Goal: Task Accomplishment & Management: Manage account settings

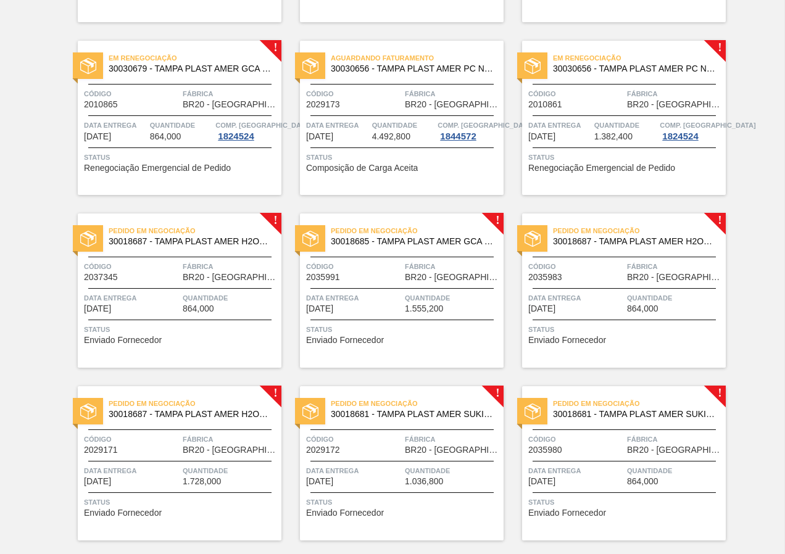
scroll to position [247, 0]
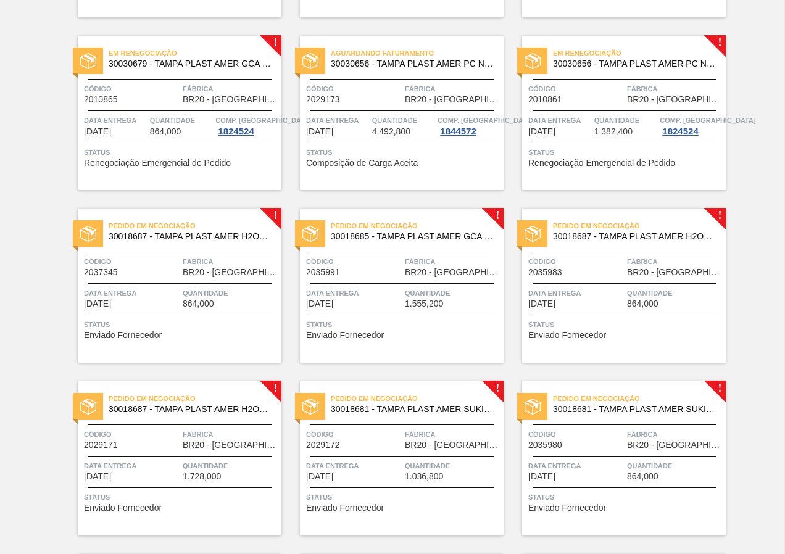
click at [189, 316] on div "Pedido em Negociação 30018687 - TAMPA PLAST AMER H2OH LIMAO S/LINER Código 2037…" at bounding box center [180, 286] width 204 height 154
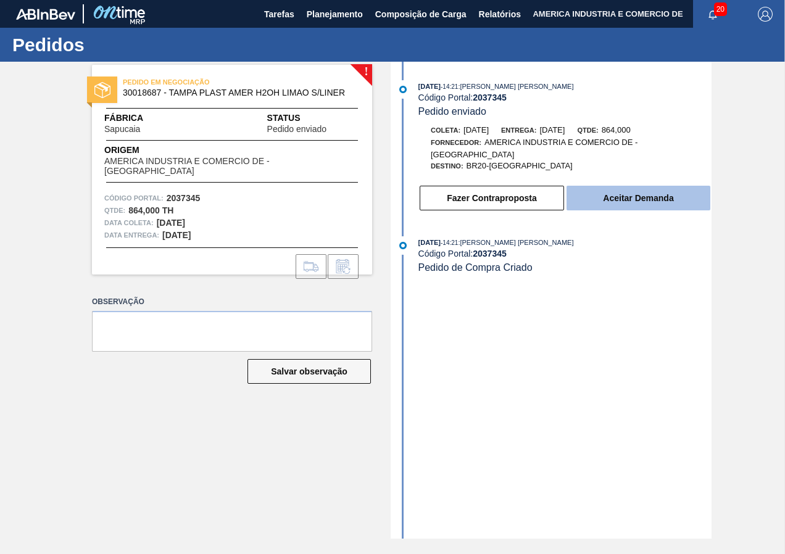
click at [634, 201] on button "Aceitar Demanda" at bounding box center [638, 198] width 144 height 25
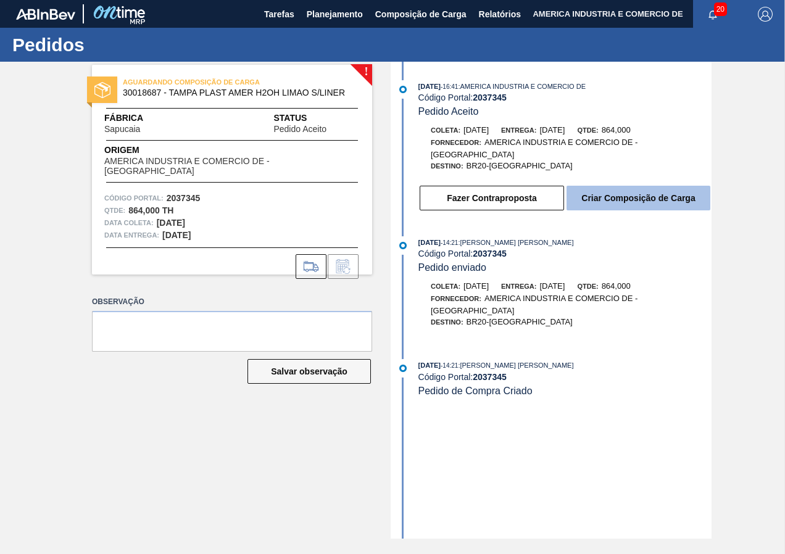
click at [649, 201] on button "Criar Composição de Carga" at bounding box center [638, 198] width 144 height 25
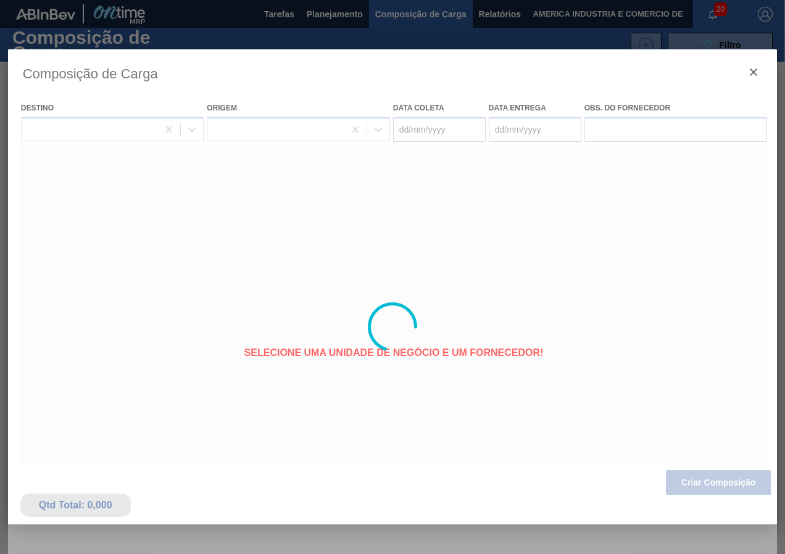
type coleta "[DATE]"
type entrega "[DATE]"
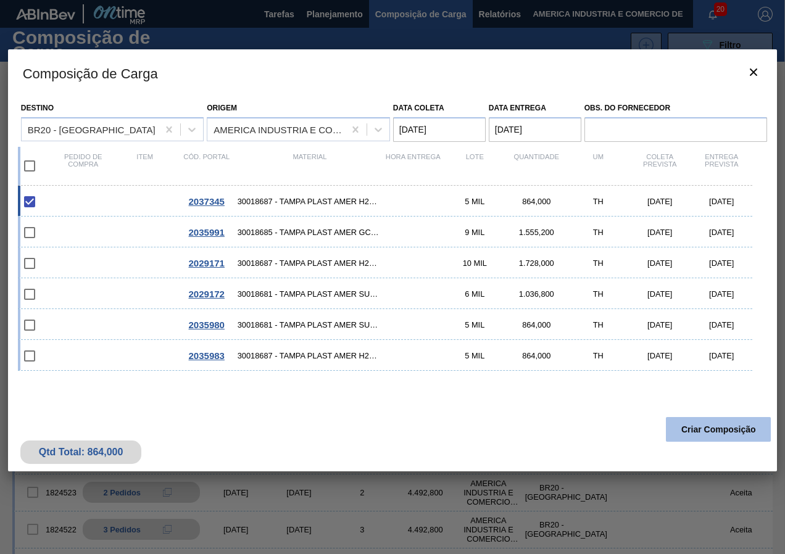
click at [718, 431] on button "Criar Composição" at bounding box center [718, 429] width 105 height 25
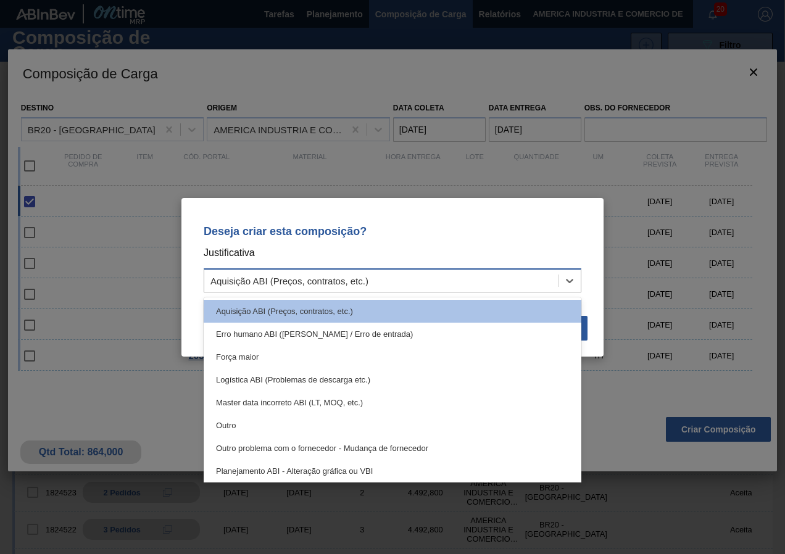
click at [518, 284] on div "Aquisição ABI (Preços, contratos, etc.)" at bounding box center [381, 280] width 354 height 18
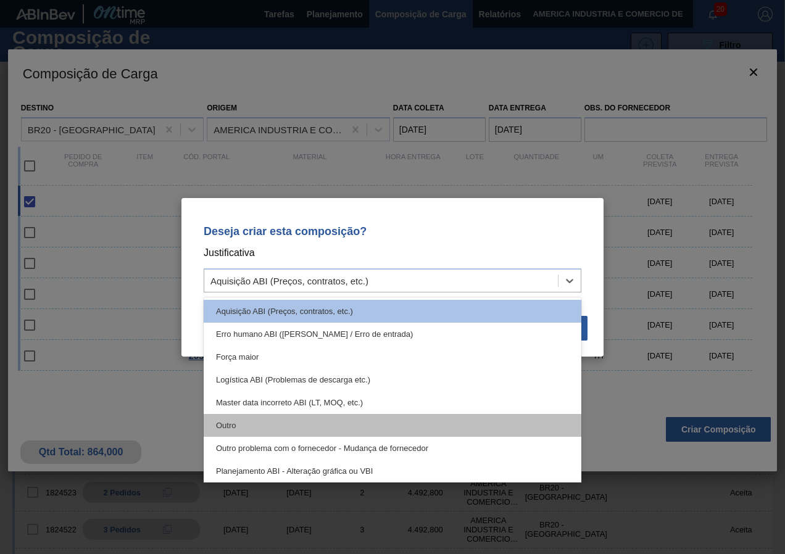
click at [237, 428] on div "Outro" at bounding box center [393, 425] width 378 height 23
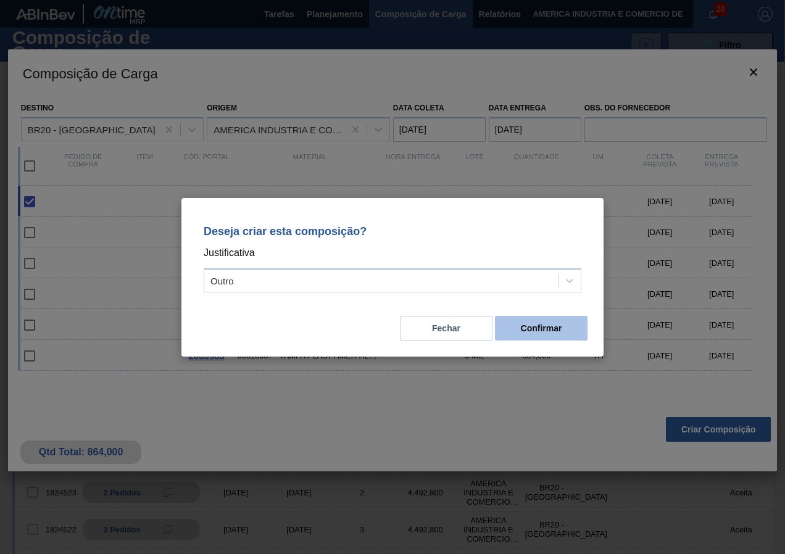
click at [527, 337] on button "Confirmar" at bounding box center [541, 328] width 93 height 25
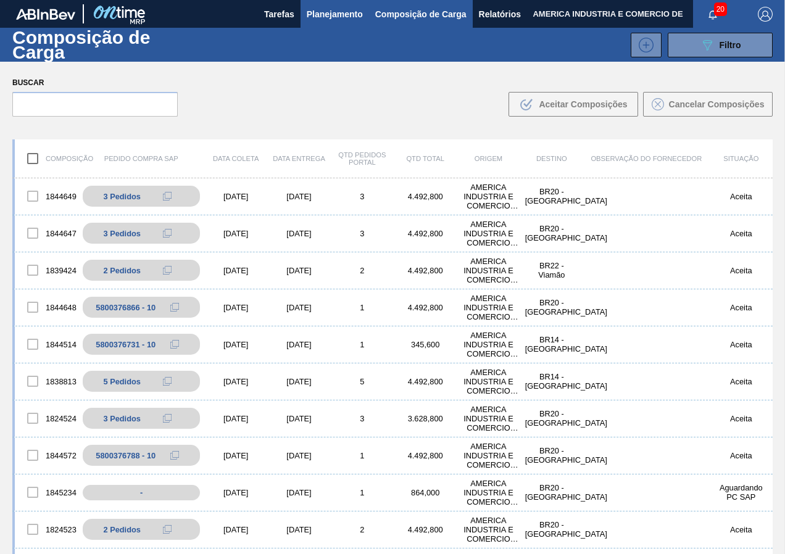
click at [355, 16] on span "Planejamento" at bounding box center [335, 14] width 56 height 15
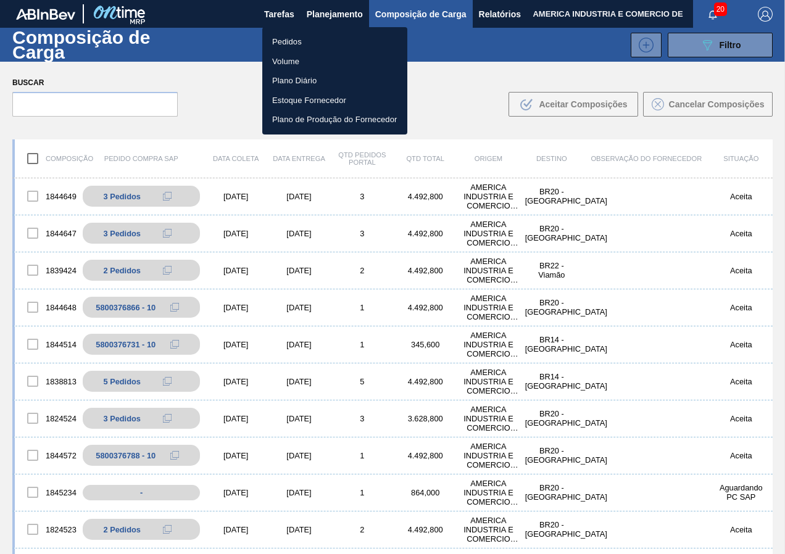
click at [296, 41] on li "Pedidos" at bounding box center [334, 42] width 145 height 20
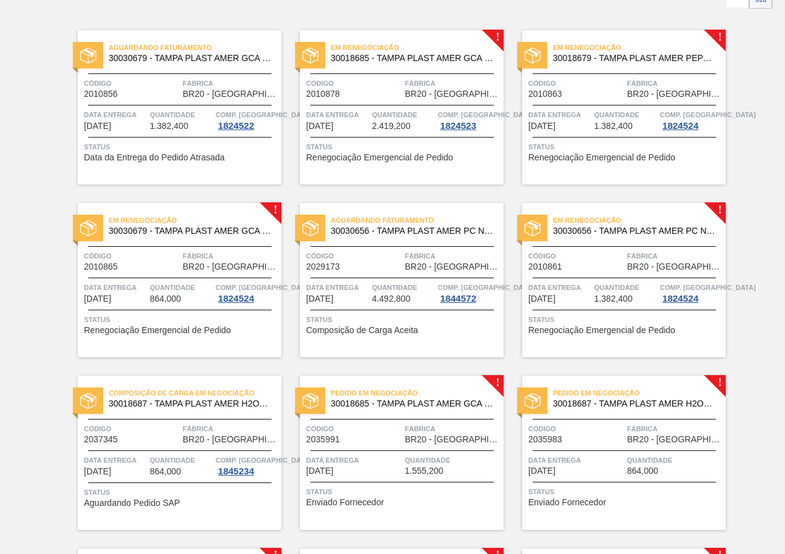
scroll to position [185, 0]
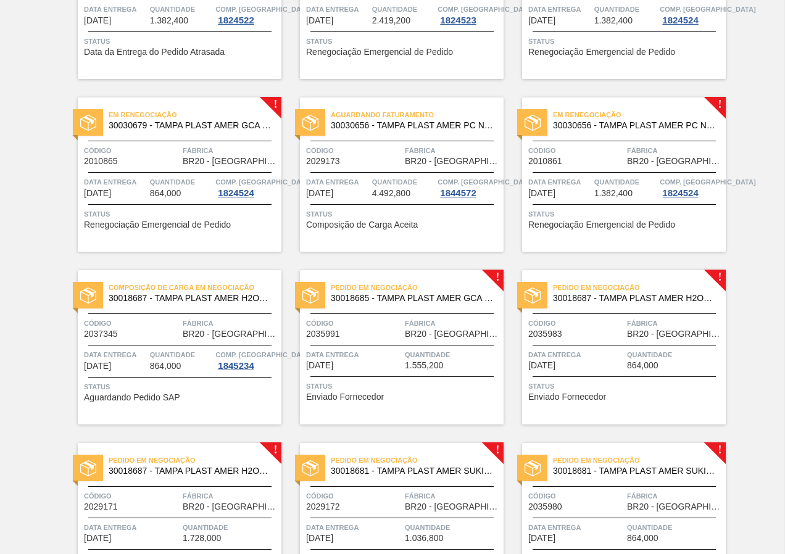
click at [144, 391] on span "Status" at bounding box center [181, 387] width 194 height 12
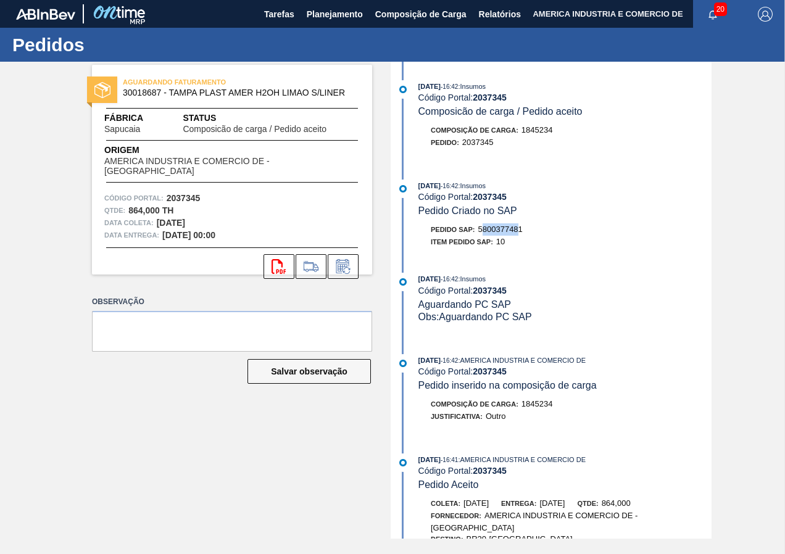
drag, startPoint x: 483, startPoint y: 226, endPoint x: 521, endPoint y: 225, distance: 38.3
click at [521, 225] on span "5800377481" at bounding box center [500, 229] width 44 height 9
drag, startPoint x: 521, startPoint y: 225, endPoint x: 479, endPoint y: 228, distance: 41.5
click at [479, 228] on div "Pedido SAP: 5800377481" at bounding box center [477, 229] width 92 height 12
drag, startPoint x: 478, startPoint y: 229, endPoint x: 523, endPoint y: 232, distance: 45.8
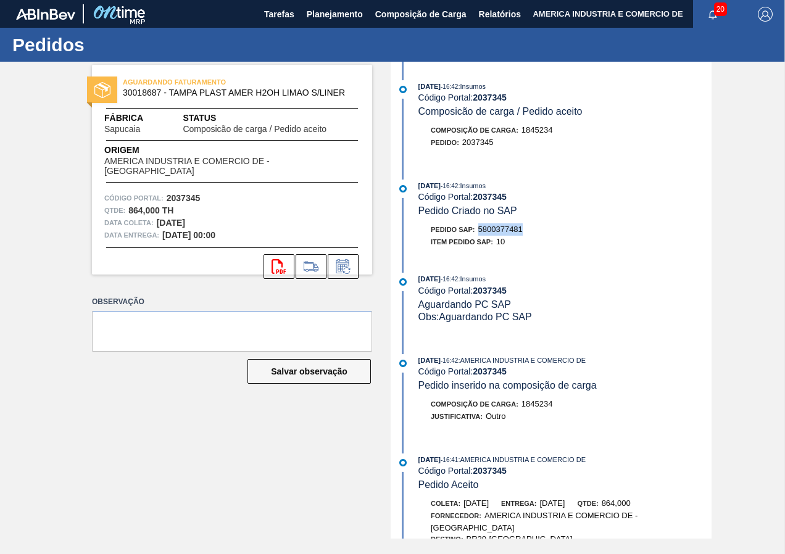
click at [523, 232] on div "Pedido SAP: 5800377481" at bounding box center [477, 229] width 92 height 12
copy span "5800377481"
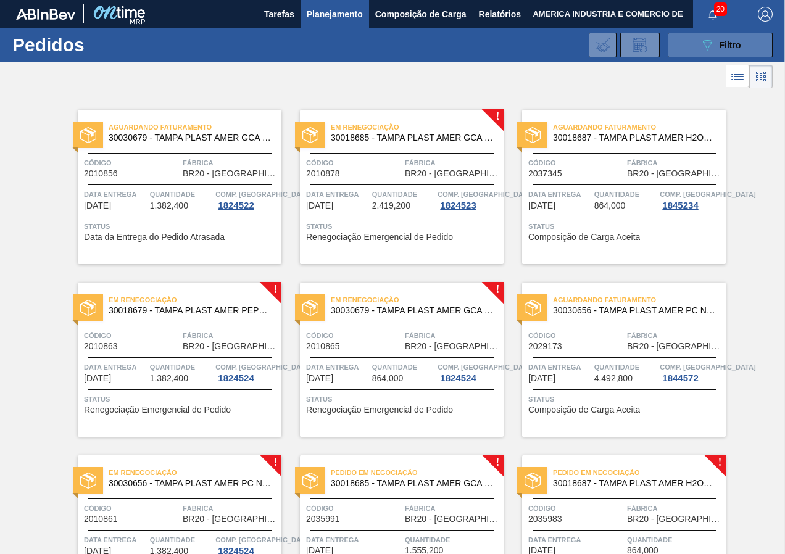
click at [693, 54] on button "089F7B8B-B2A5-4AFE-B5C0-19BA573D28AC Filtro" at bounding box center [720, 45] width 105 height 25
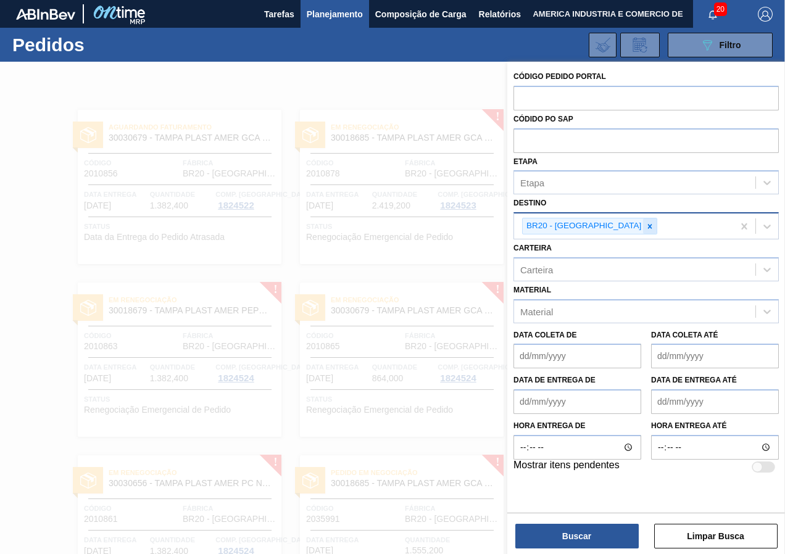
click at [645, 227] on icon at bounding box center [649, 226] width 9 height 9
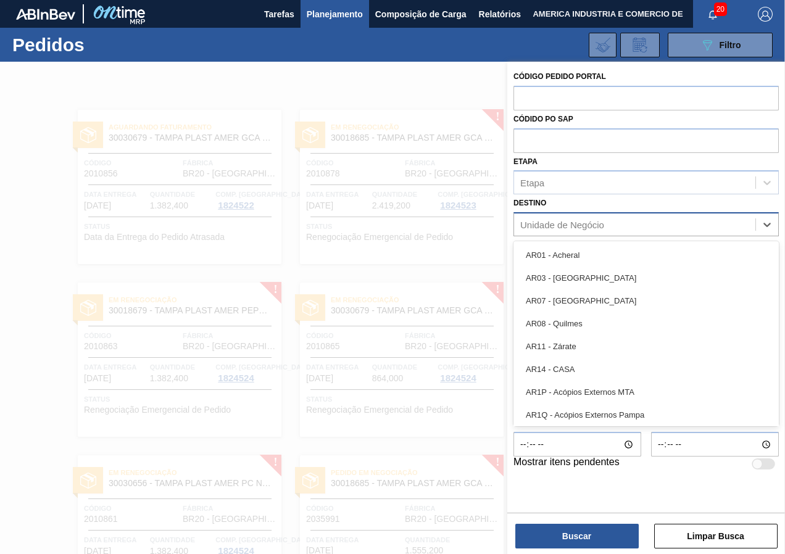
click at [576, 223] on div "Unidade de Negócio" at bounding box center [562, 225] width 84 height 10
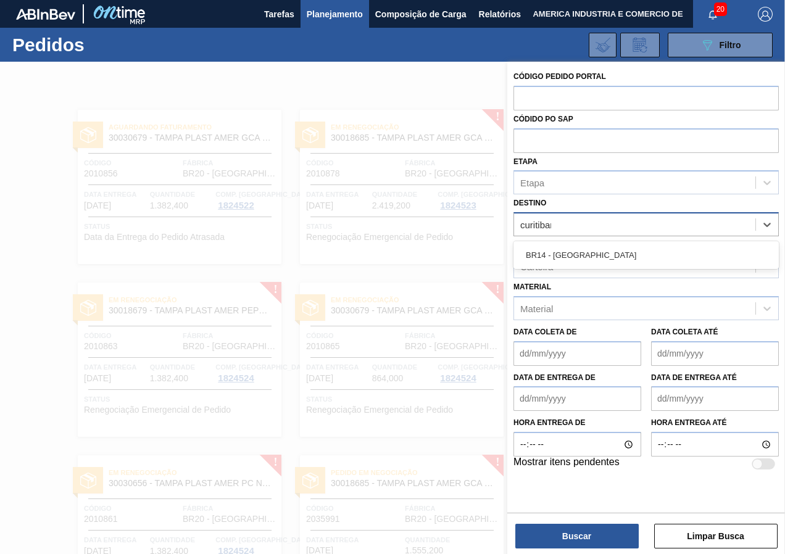
type input "curitibana"
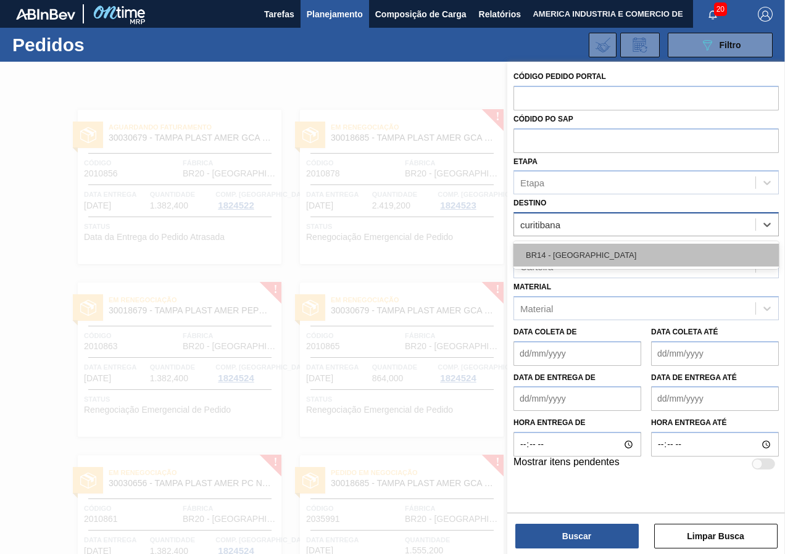
click at [658, 249] on div "BR14 - [GEOGRAPHIC_DATA]" at bounding box center [645, 255] width 265 height 23
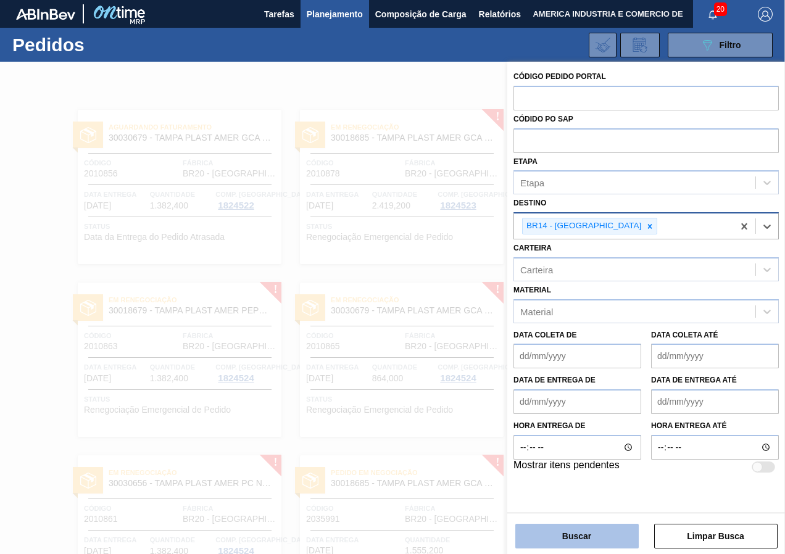
click at [521, 532] on button "Buscar" at bounding box center [576, 536] width 123 height 25
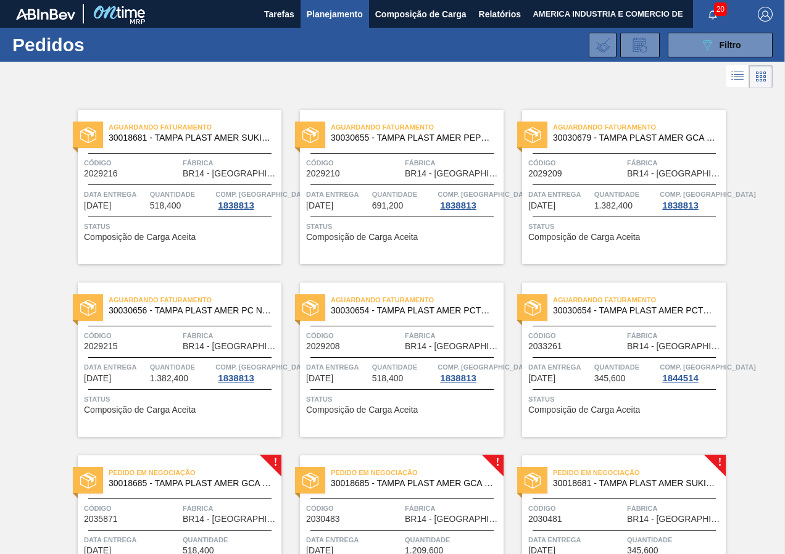
click at [173, 223] on span "Status" at bounding box center [181, 226] width 194 height 12
